Goal: Find specific page/section: Find specific page/section

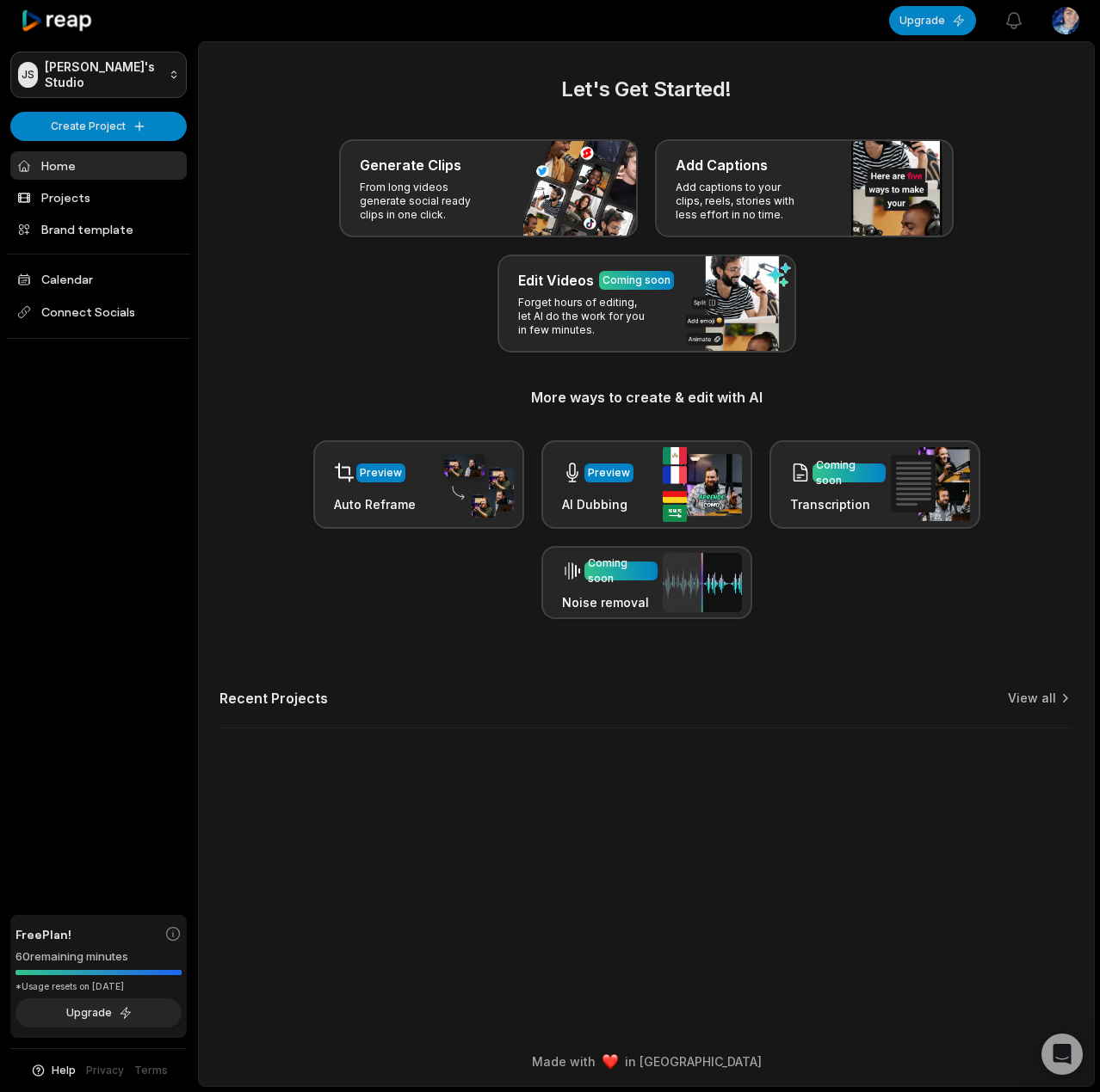
click at [126, 84] on html "JS [PERSON_NAME]'s Studio Create Project Home Projects Brand template Calendar …" at bounding box center [550, 546] width 1100 height 1092
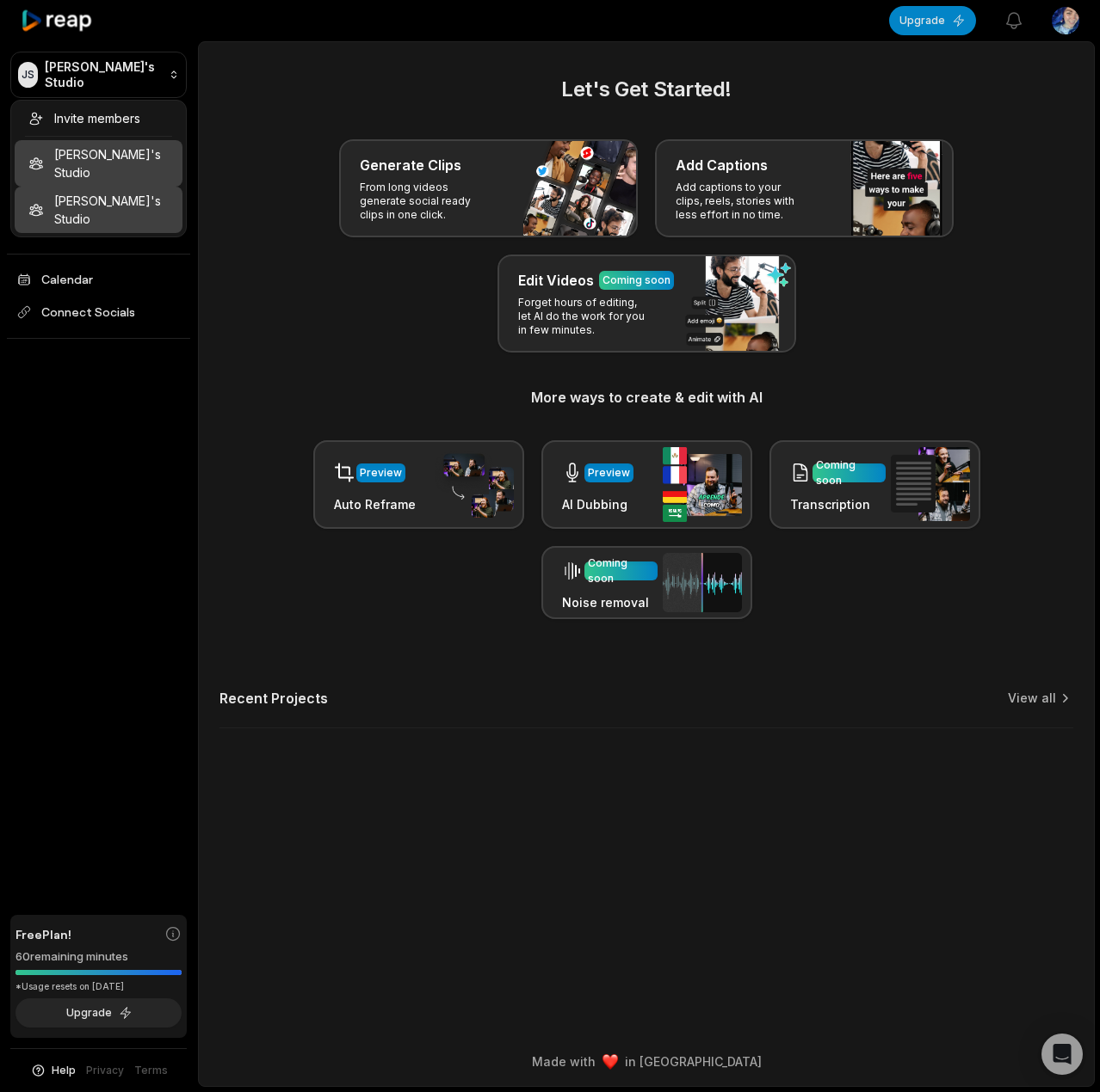
click at [93, 187] on div "[PERSON_NAME]'s Studio" at bounding box center [98, 210] width 168 height 47
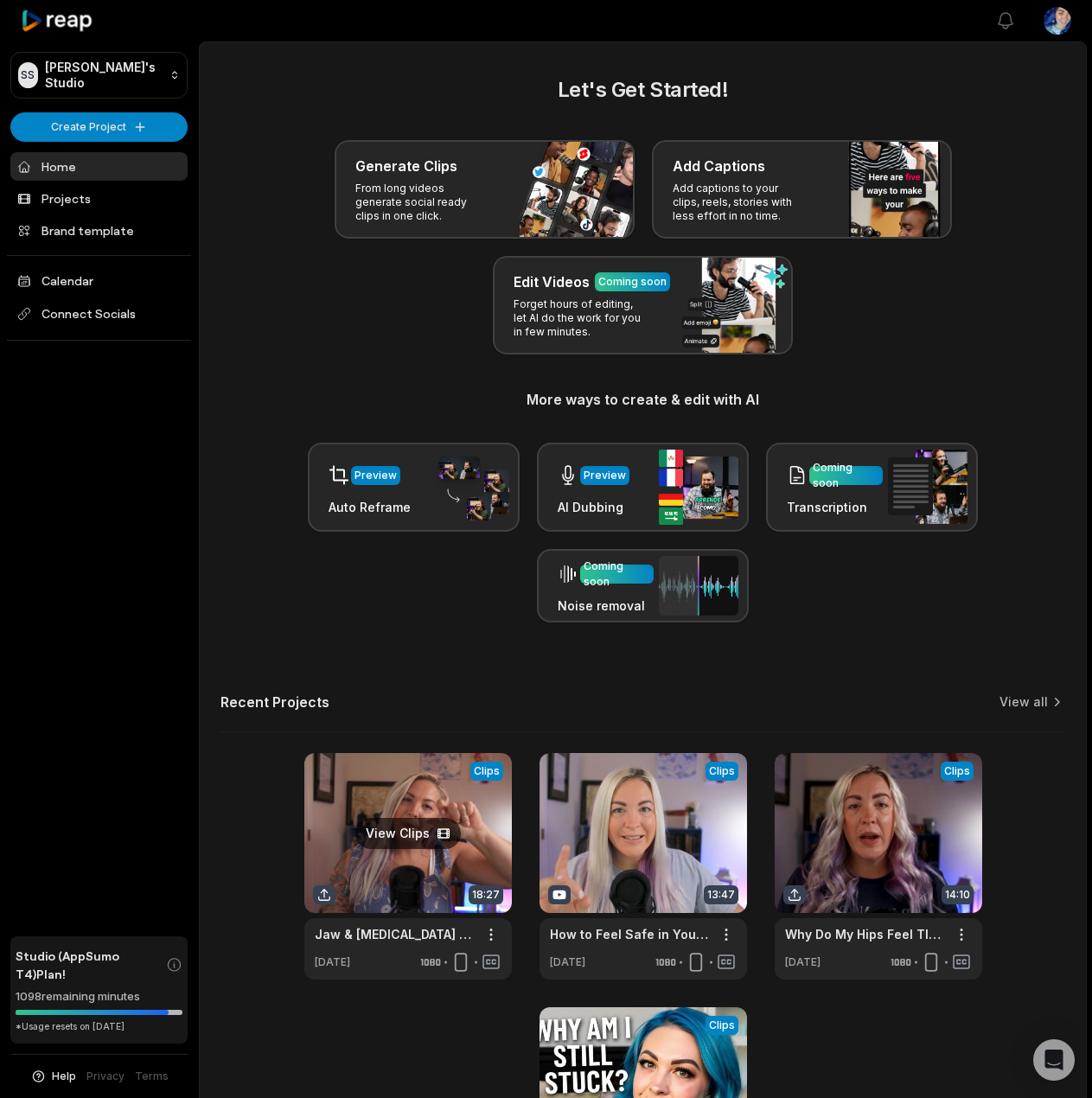
click at [431, 828] on link at bounding box center [408, 866] width 207 height 226
